Goal: Task Accomplishment & Management: Use online tool/utility

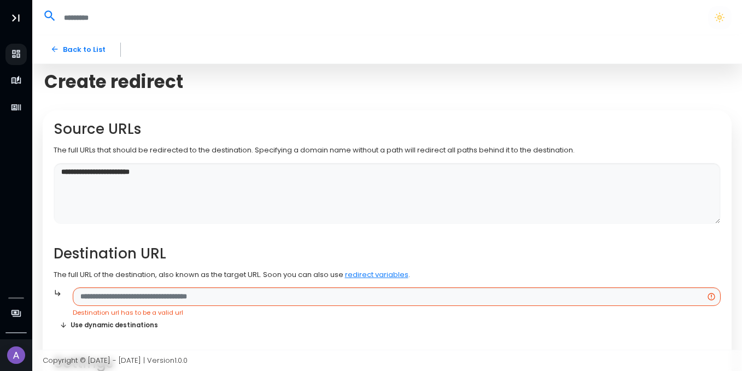
scroll to position [134, 0]
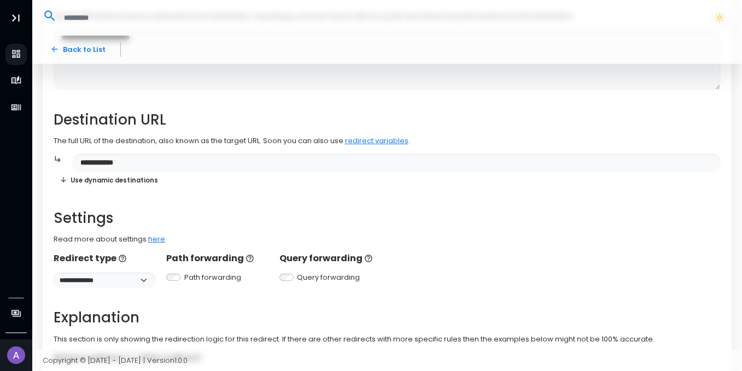
type input "**********"
click at [269, 197] on div "**********" at bounding box center [388, 201] width 668 height 428
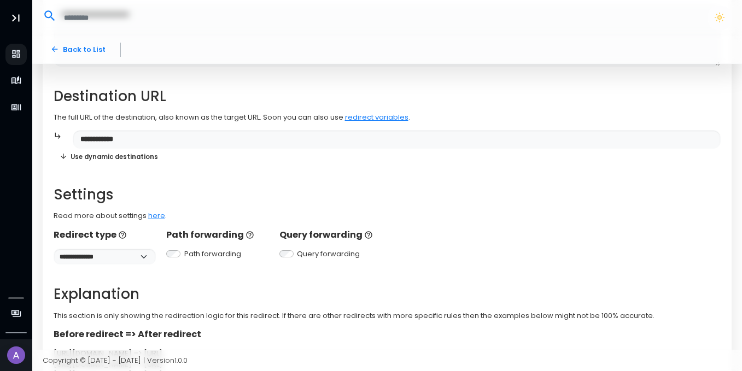
scroll to position [156, 0]
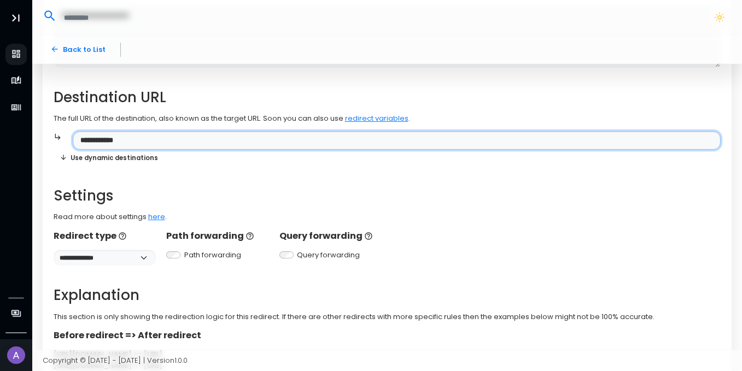
click at [153, 142] on input "**********" at bounding box center [397, 140] width 648 height 19
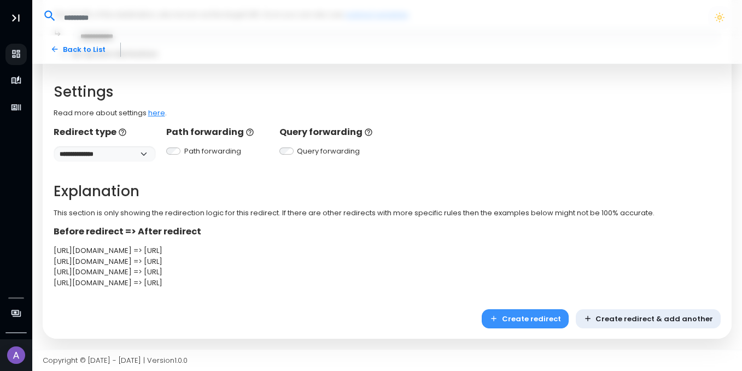
click at [543, 319] on button "Create redirect" at bounding box center [525, 319] width 87 height 19
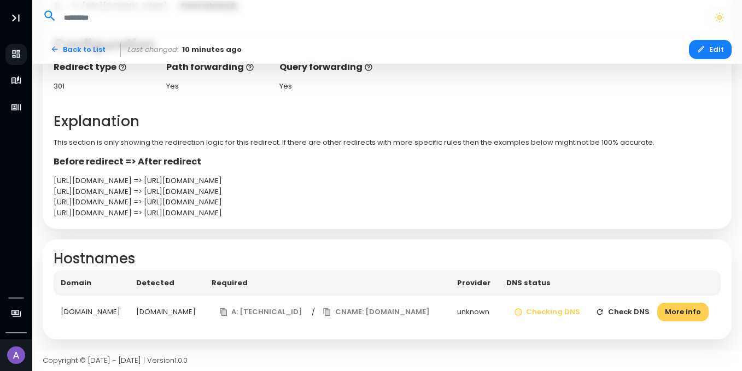
scroll to position [263, 0]
click at [644, 303] on button "Check DNS" at bounding box center [622, 312] width 69 height 19
click at [227, 308] on icon "button" at bounding box center [223, 312] width 7 height 8
click at [326, 312] on icon "button" at bounding box center [328, 312] width 4 height 5
click at [647, 303] on button "Check DNS" at bounding box center [622, 312] width 69 height 19
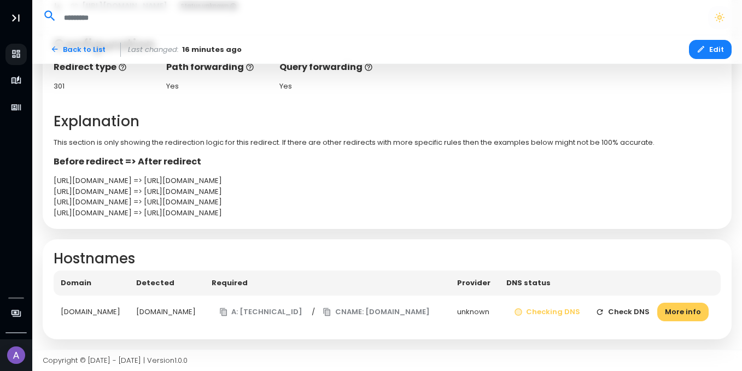
click at [647, 303] on button "Check DNS" at bounding box center [622, 312] width 69 height 19
click at [656, 310] on button "More info" at bounding box center [681, 312] width 51 height 19
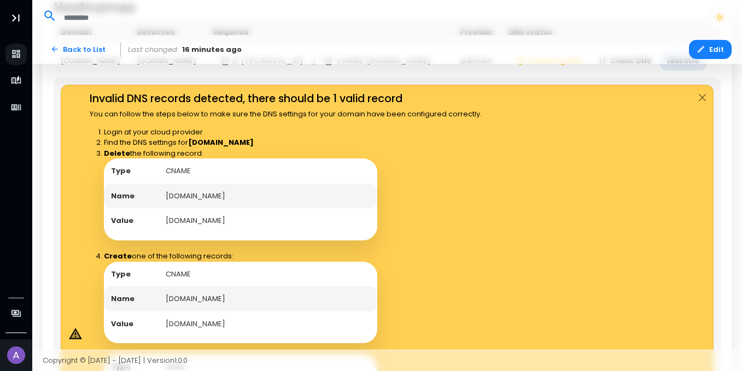
scroll to position [502, 0]
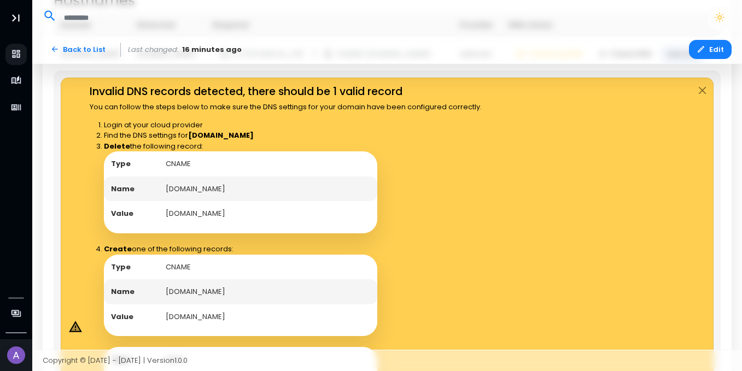
click at [190, 202] on td "[DOMAIN_NAME]" at bounding box center [268, 189] width 219 height 25
copy td "[DOMAIN_NAME]"
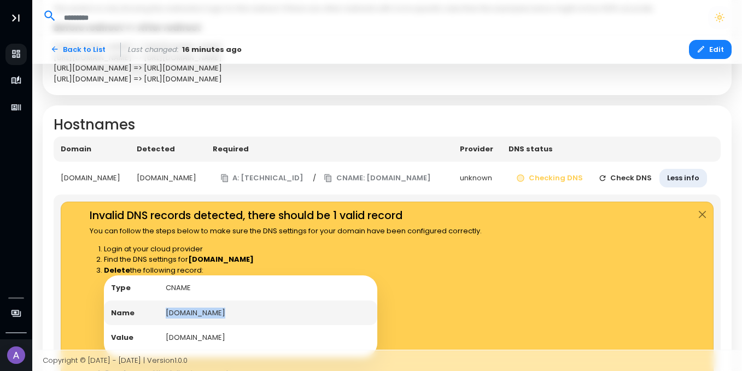
scroll to position [379, 0]
click at [638, 179] on button "Check DNS" at bounding box center [625, 177] width 69 height 19
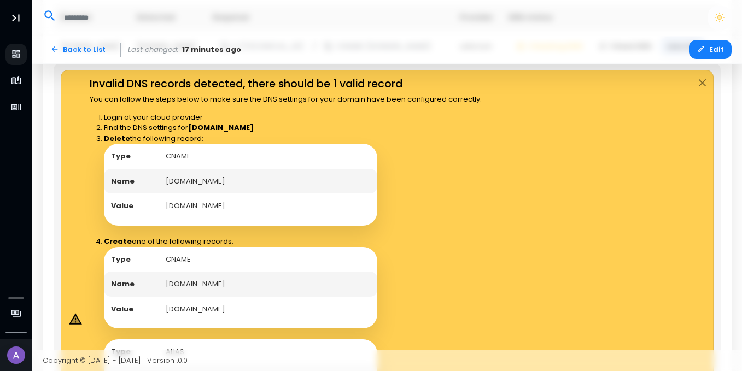
scroll to position [510, 0]
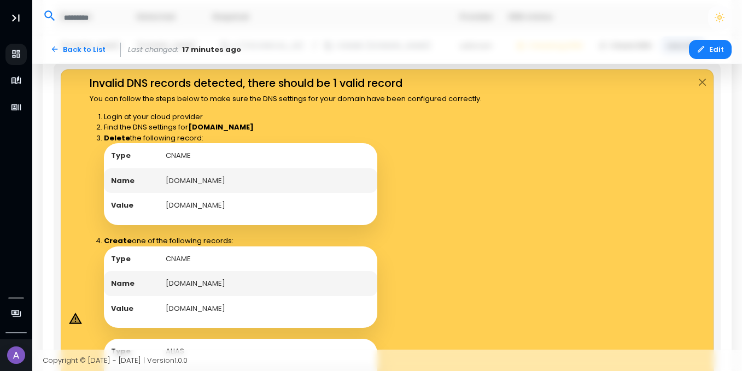
click at [181, 168] on td "CNAME" at bounding box center [268, 155] width 219 height 25
click at [235, 218] on td "[DOMAIN_NAME]" at bounding box center [268, 205] width 219 height 25
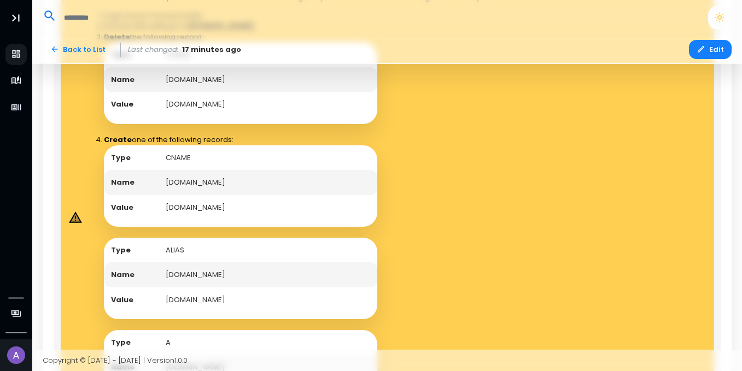
scroll to position [612, 0]
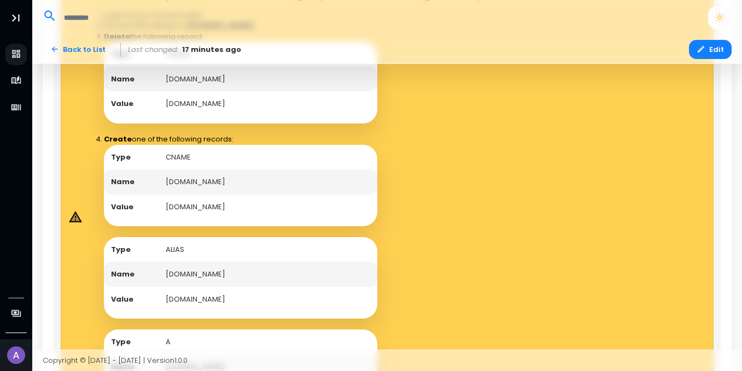
click at [191, 195] on td "[DOMAIN_NAME]" at bounding box center [268, 182] width 219 height 25
copy td "[DOMAIN_NAME]"
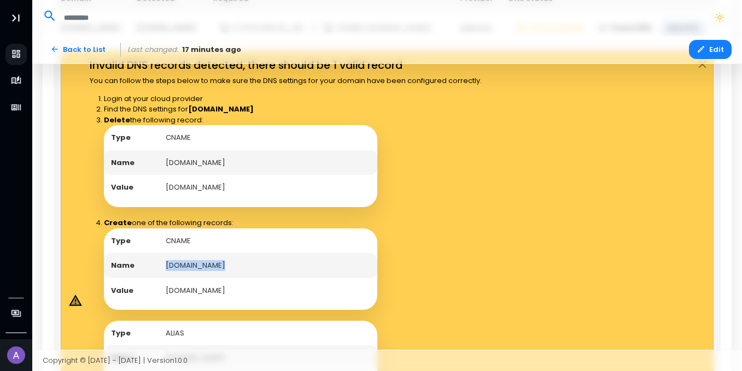
scroll to position [530, 0]
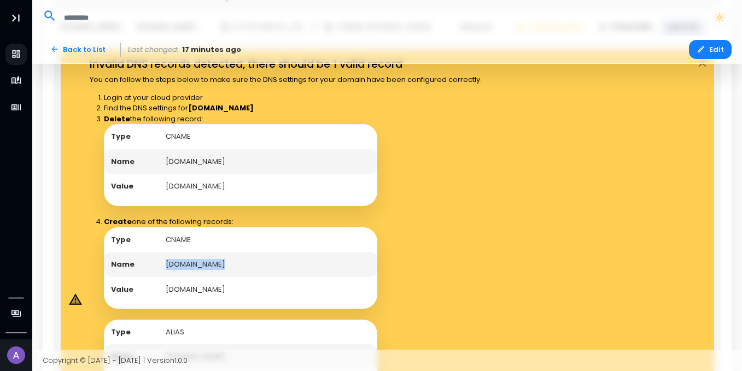
click at [189, 277] on td "[DOMAIN_NAME]" at bounding box center [268, 264] width 219 height 25
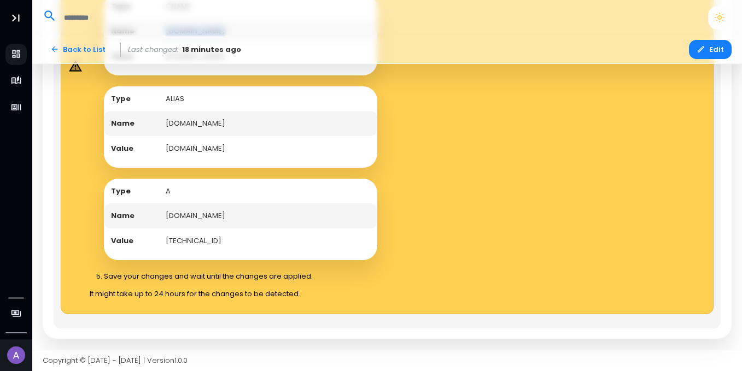
scroll to position [778, 0]
click at [178, 219] on td "[DOMAIN_NAME]" at bounding box center [268, 215] width 219 height 25
copy td "[DOMAIN_NAME]"
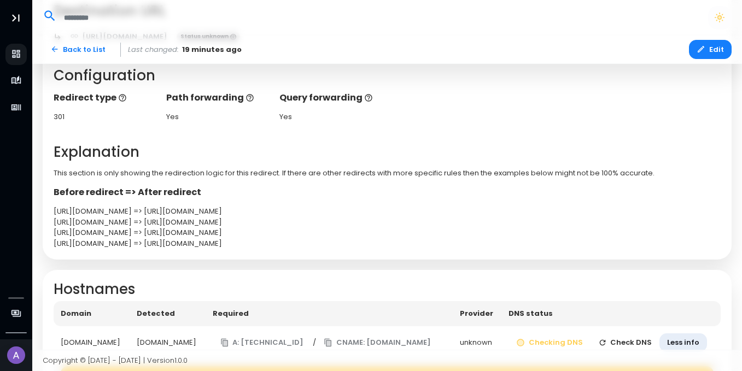
scroll to position [354, 0]
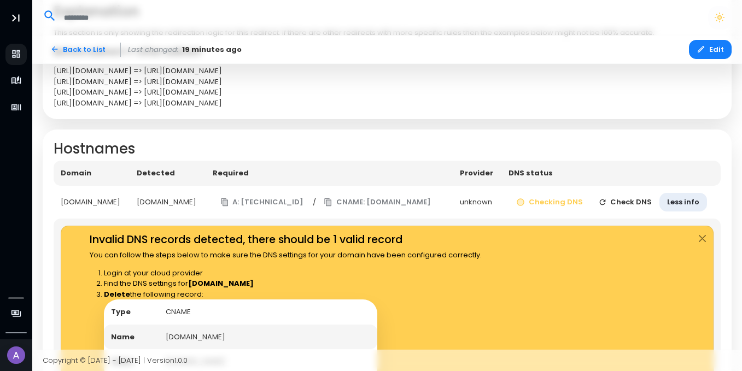
click at [636, 202] on button "Check DNS" at bounding box center [625, 202] width 69 height 19
click at [636, 202] on td "Checking DNS Checking Less info" at bounding box center [613, 202] width 216 height 33
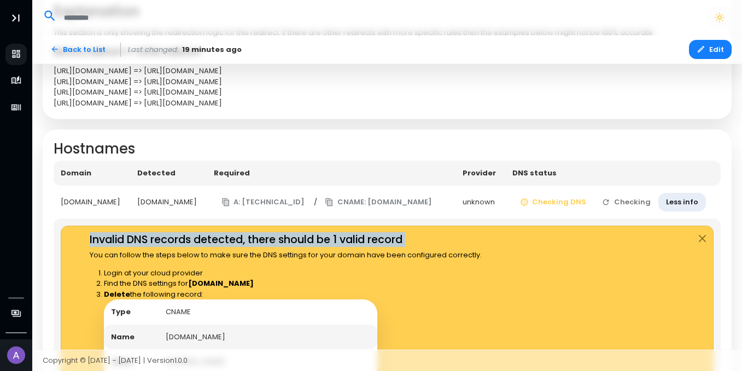
click at [636, 202] on td "Checking DNS Checking Less info" at bounding box center [613, 202] width 216 height 33
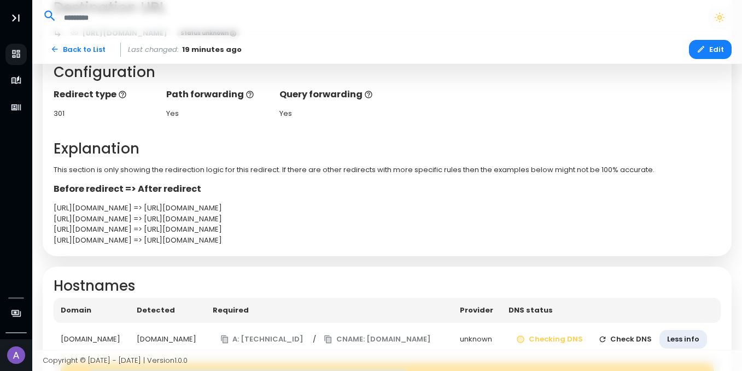
scroll to position [0, 0]
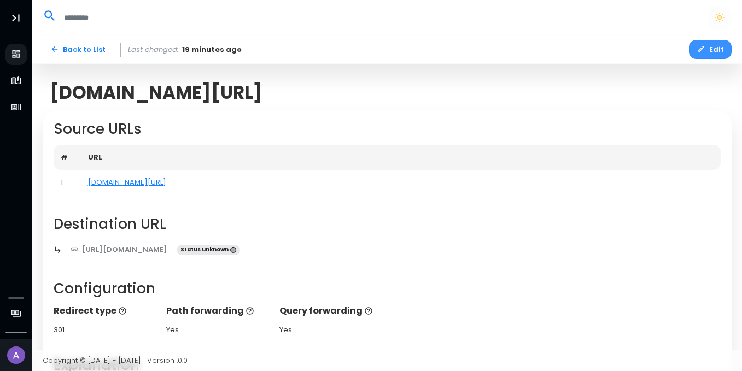
click at [716, 53] on button "Edit" at bounding box center [710, 49] width 43 height 19
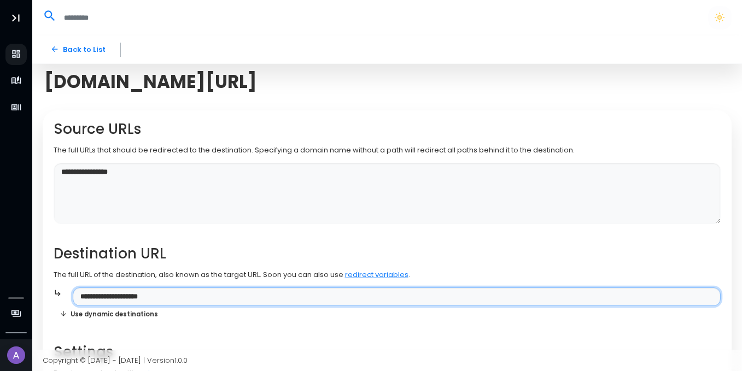
click at [180, 291] on input "**********" at bounding box center [397, 297] width 648 height 19
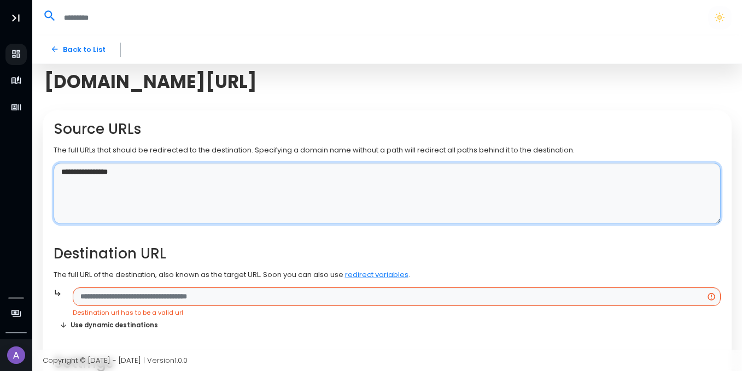
click at [170, 170] on textarea "**********" at bounding box center [388, 194] width 668 height 62
paste textarea "**********"
click at [136, 170] on textarea "**********" at bounding box center [388, 194] width 668 height 62
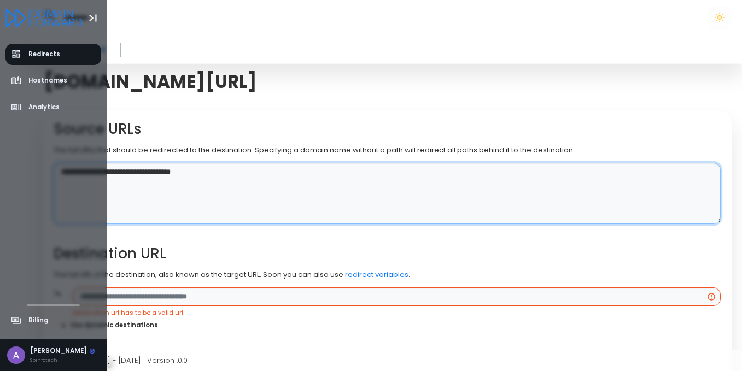
drag, startPoint x: 131, startPoint y: 171, endPoint x: 29, endPoint y: 173, distance: 102.3
click at [29, 173] on div "**********" at bounding box center [371, 321] width 742 height 643
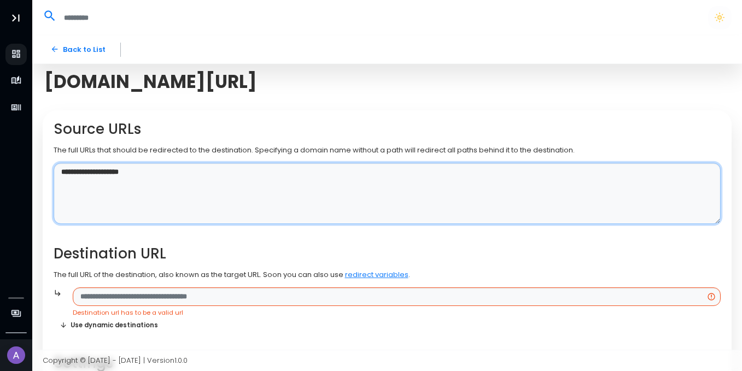
type textarea "**********"
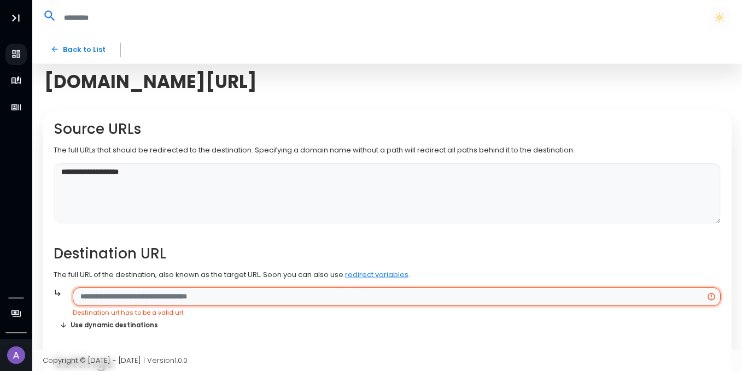
click at [134, 295] on input "text" at bounding box center [397, 297] width 648 height 19
paste input "**********"
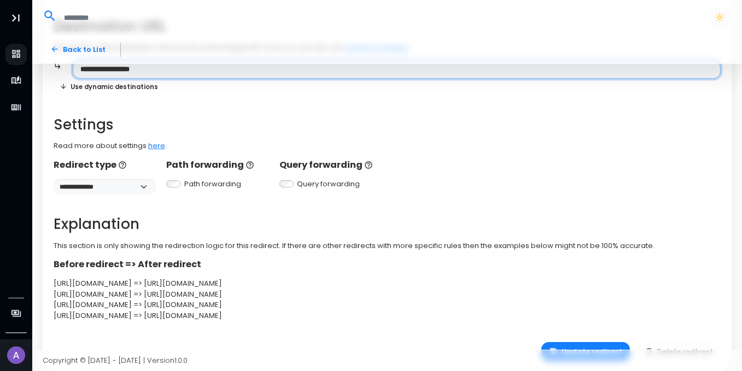
scroll to position [260, 0]
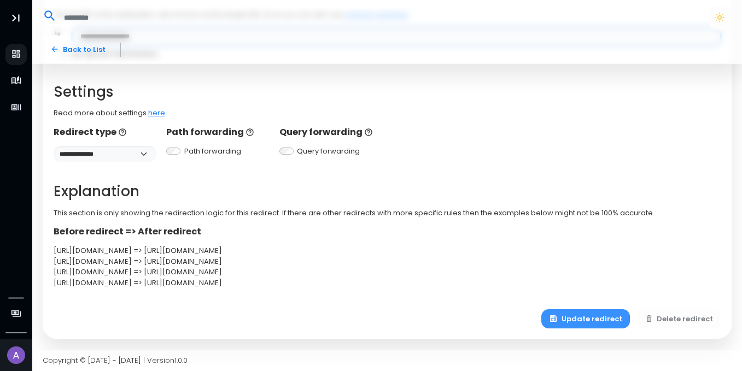
type input "**********"
click at [588, 315] on button "Update redirect" at bounding box center [586, 319] width 89 height 19
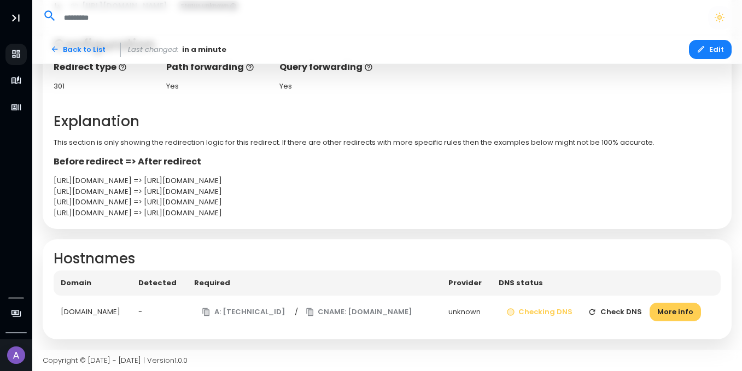
scroll to position [244, 0]
click at [545, 313] on button "Checking DNS" at bounding box center [540, 312] width 82 height 19
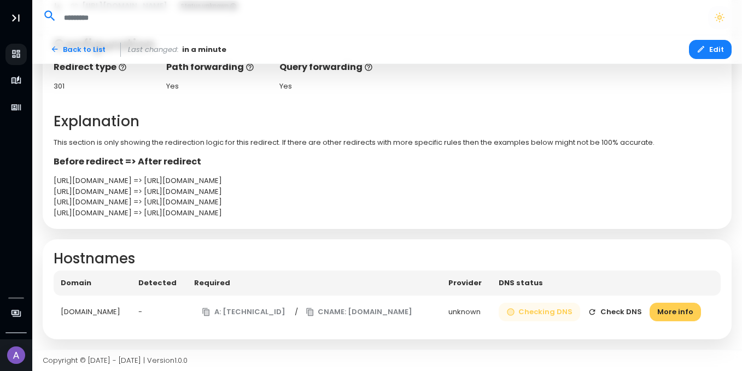
click at [545, 313] on button "Checking DNS" at bounding box center [540, 312] width 82 height 19
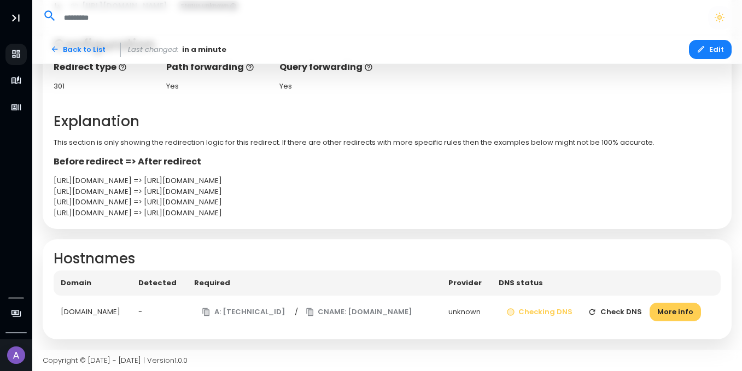
click at [610, 314] on button "Check DNS" at bounding box center [614, 312] width 69 height 19
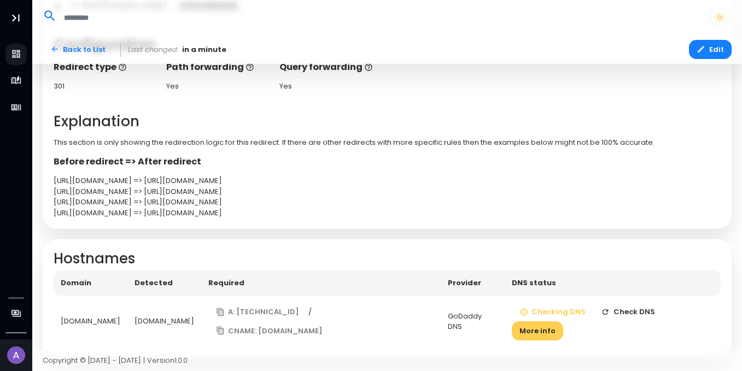
click at [624, 311] on button "Check DNS" at bounding box center [628, 312] width 69 height 19
click at [537, 306] on button "Checking DNS" at bounding box center [553, 312] width 82 height 19
click at [616, 307] on button "Check DNS" at bounding box center [628, 312] width 69 height 19
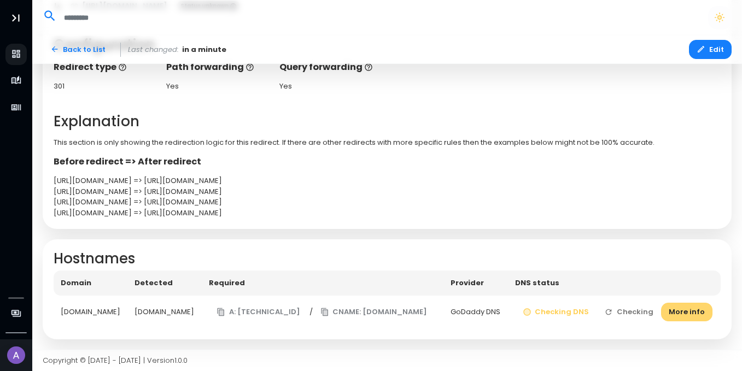
click at [684, 318] on button "More info" at bounding box center [686, 312] width 51 height 19
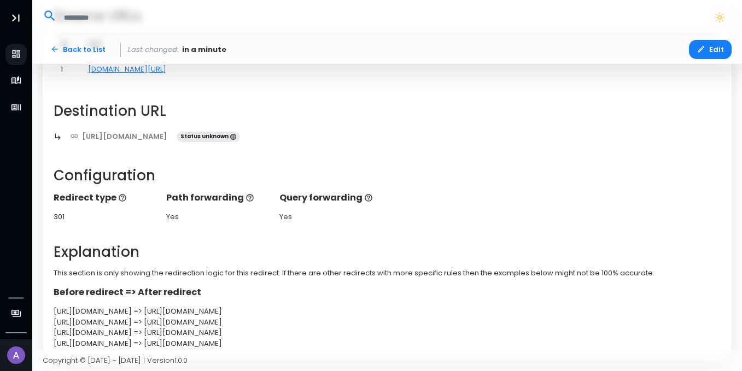
scroll to position [113, 0]
click at [116, 74] on link "[DOMAIN_NAME][URL]" at bounding box center [127, 70] width 78 height 10
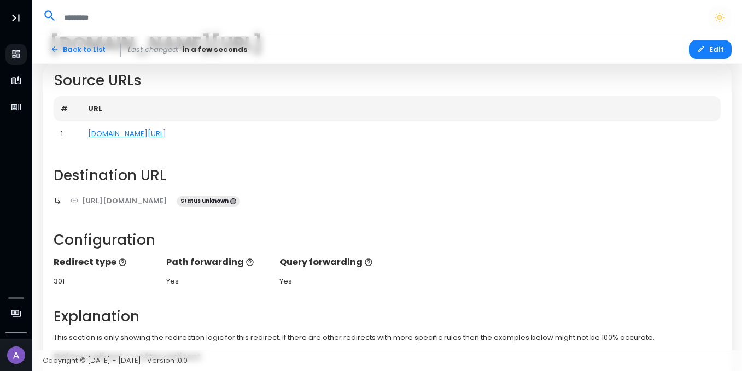
scroll to position [0, 0]
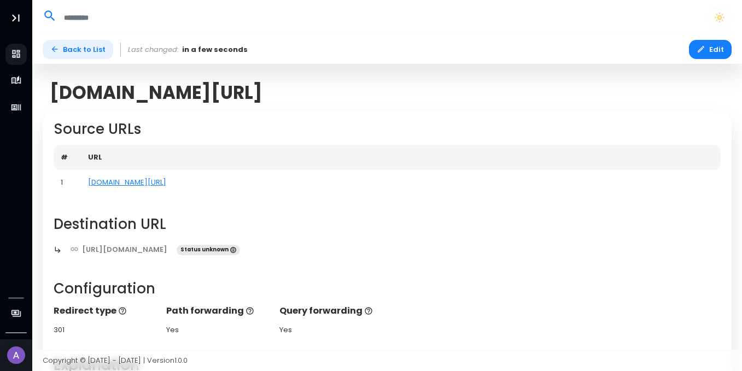
click at [67, 49] on link "Back to List" at bounding box center [78, 49] width 71 height 19
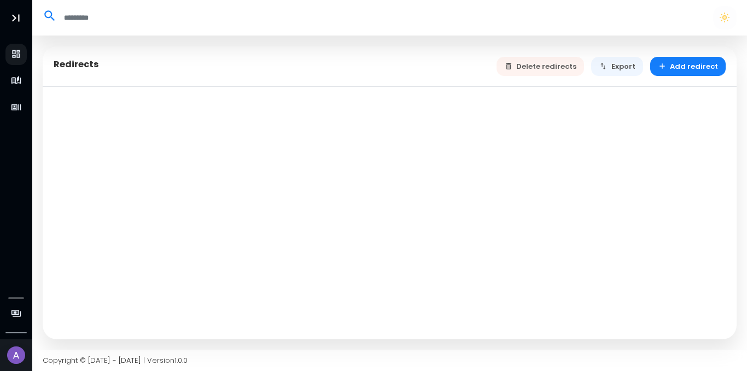
select select "**"
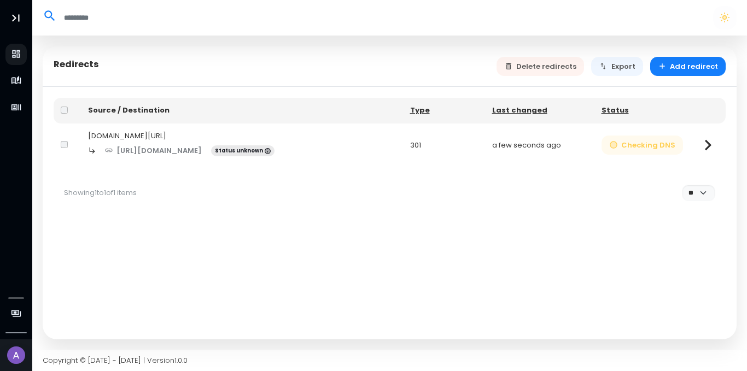
click at [648, 143] on button "Checking DNS" at bounding box center [643, 145] width 82 height 19
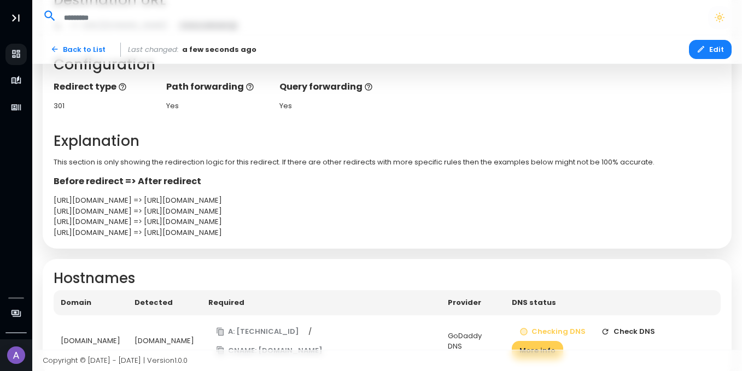
scroll to position [244, 0]
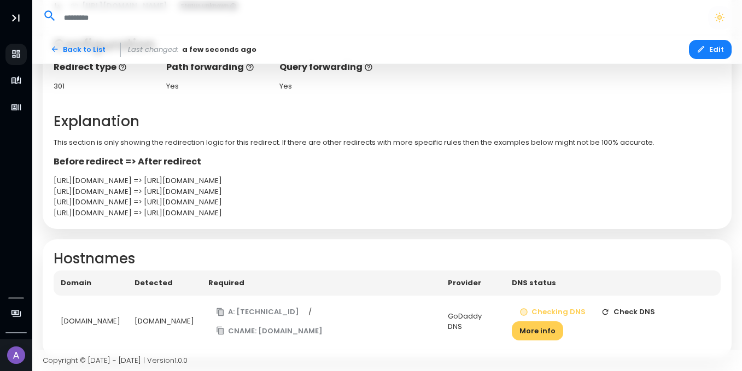
click at [631, 312] on button "Check DNS" at bounding box center [628, 312] width 69 height 19
click at [133, 313] on td "[DOMAIN_NAME]" at bounding box center [164, 322] width 74 height 52
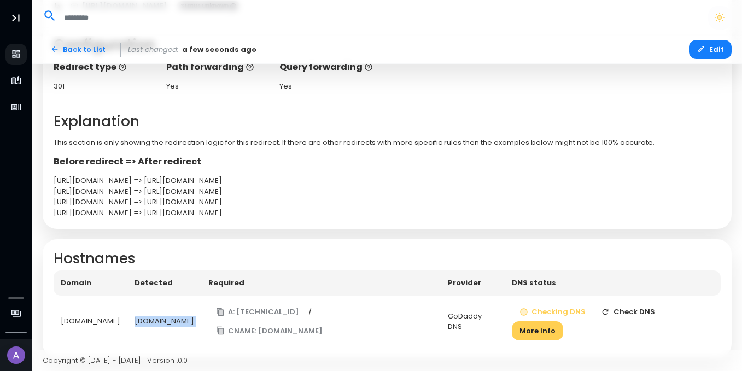
copy tr "[DOMAIN_NAME] A: [TECHNICAL_ID]"
click at [614, 308] on button "Check DNS" at bounding box center [628, 312] width 69 height 19
click at [563, 322] on button "More info" at bounding box center [537, 331] width 51 height 19
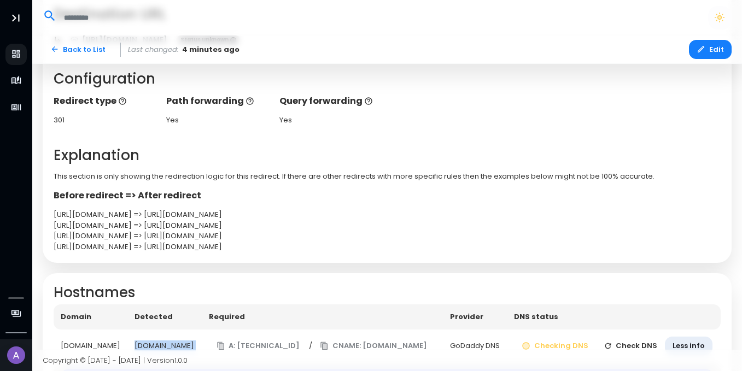
scroll to position [0, 0]
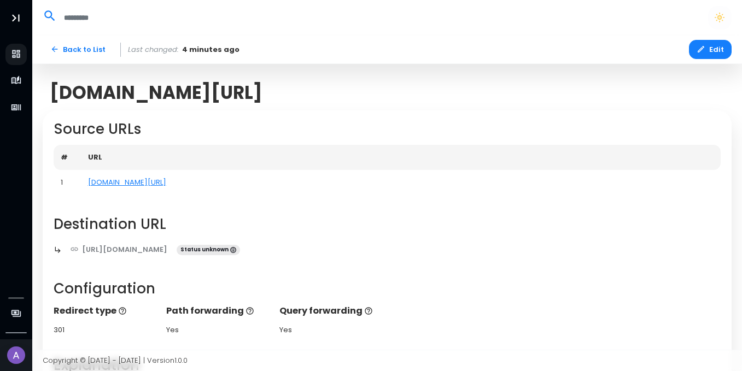
click at [148, 97] on span "[DOMAIN_NAME][URL]" at bounding box center [156, 92] width 213 height 21
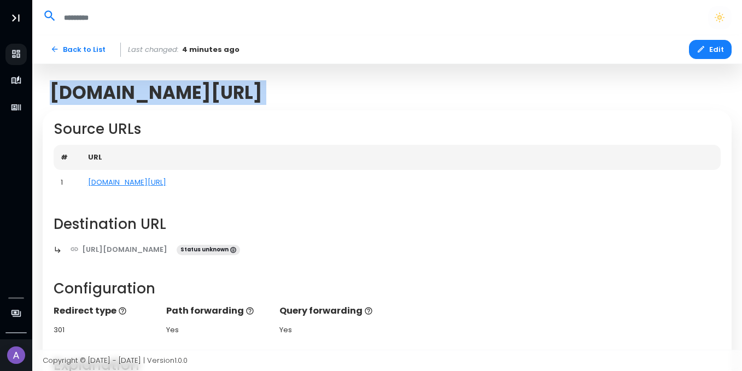
click at [148, 97] on span "[DOMAIN_NAME][URL]" at bounding box center [156, 92] width 213 height 21
copy span "[DOMAIN_NAME][URL]"
